Goal: Task Accomplishment & Management: Use online tool/utility

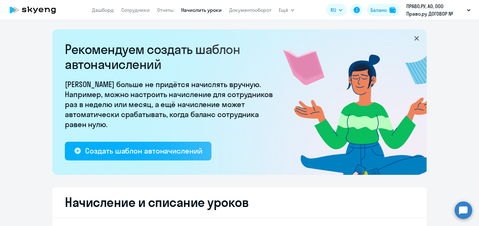
select select "10"
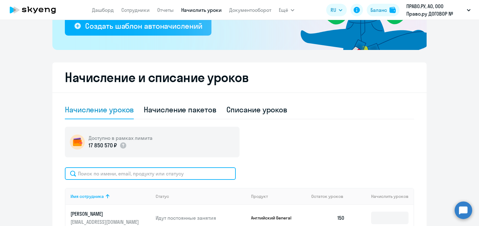
click at [115, 174] on input "text" at bounding box center [150, 173] width 171 height 12
paste input "[EMAIL_ADDRESS][DOMAIN_NAME]"
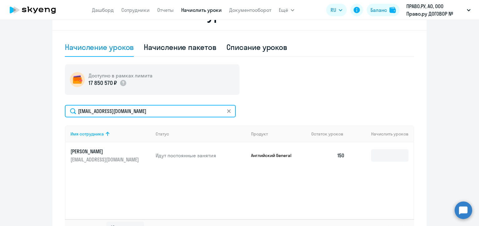
type input "[EMAIL_ADDRESS][DOMAIN_NAME]"
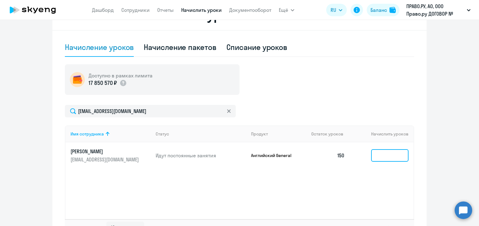
click at [391, 153] on input at bounding box center [389, 155] width 37 height 12
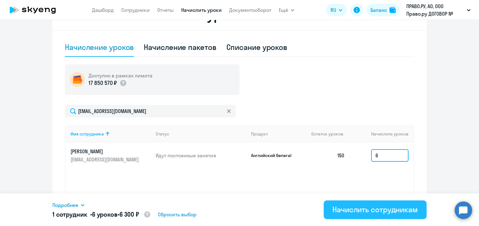
type input "6"
click at [364, 210] on div "Начислить сотрудникам" at bounding box center [374, 209] width 85 height 10
